Goal: Contribute content: Contribute content

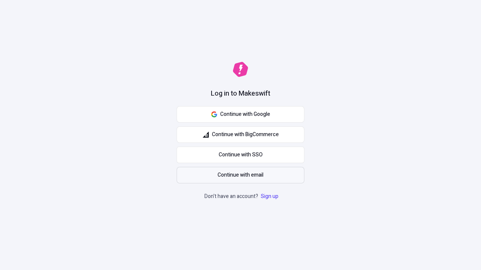
click at [240, 175] on span "Continue with email" at bounding box center [240, 175] width 46 height 8
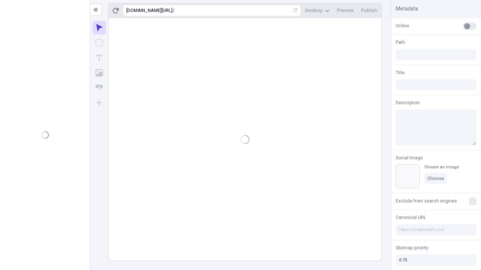
type input "/deep-link-deinde"
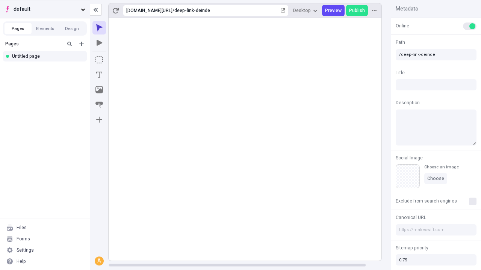
click at [45, 9] on span "default" at bounding box center [46, 9] width 64 height 8
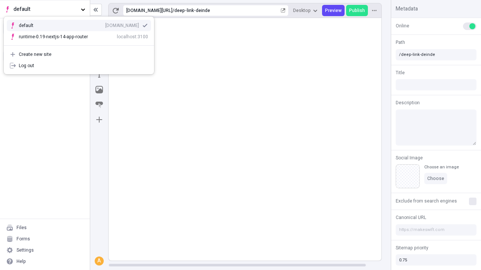
click at [105, 24] on div "[DOMAIN_NAME]" at bounding box center [122, 26] width 34 height 6
click at [81, 44] on icon "Add new" at bounding box center [81, 44] width 5 height 5
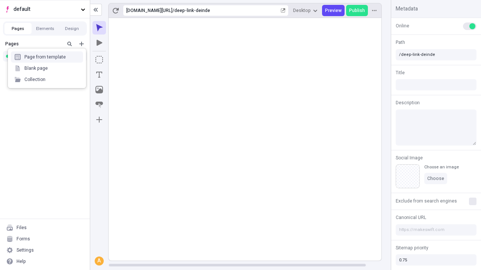
click at [47, 68] on div "Blank page" at bounding box center [47, 68] width 72 height 11
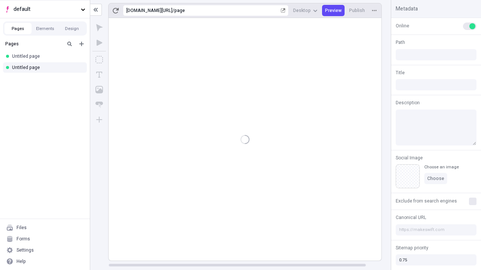
type input "/page"
click at [99, 60] on icon "Box" at bounding box center [99, 60] width 8 height 8
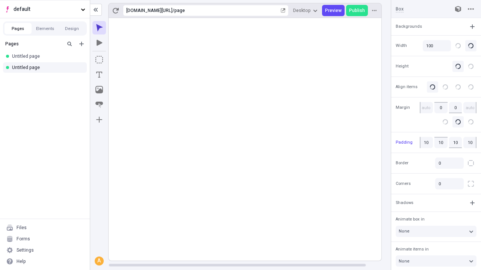
click at [99, 90] on icon "Image" at bounding box center [99, 90] width 8 height 8
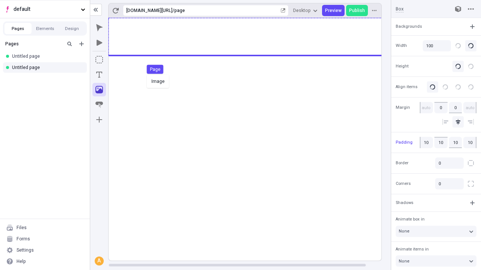
click at [252, 37] on div "Image Page" at bounding box center [240, 135] width 481 height 270
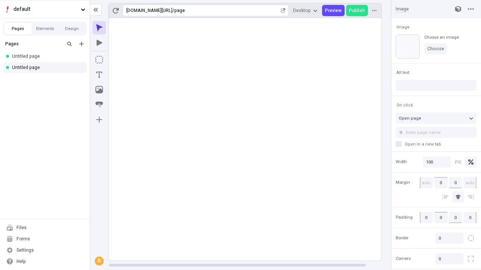
click at [99, 75] on icon "Text" at bounding box center [99, 75] width 6 height 6
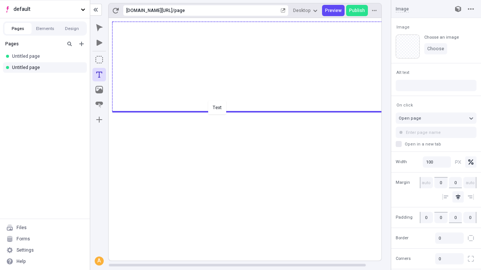
click at [252, 111] on div "Text" at bounding box center [240, 135] width 481 height 270
click at [252, 122] on rect at bounding box center [253, 139] width 289 height 243
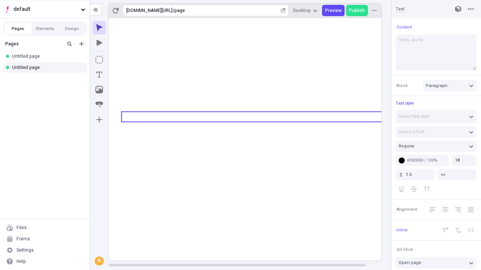
type textarea "Hello, world!"
click at [99, 90] on icon "Image" at bounding box center [99, 90] width 8 height 8
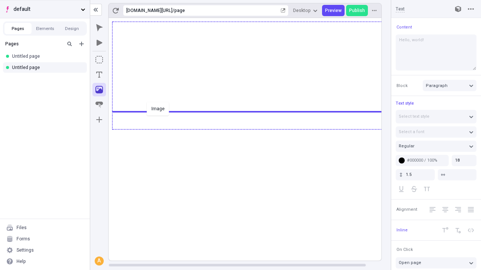
click at [252, 129] on div "Image" at bounding box center [240, 135] width 481 height 270
